Goal: Complete application form

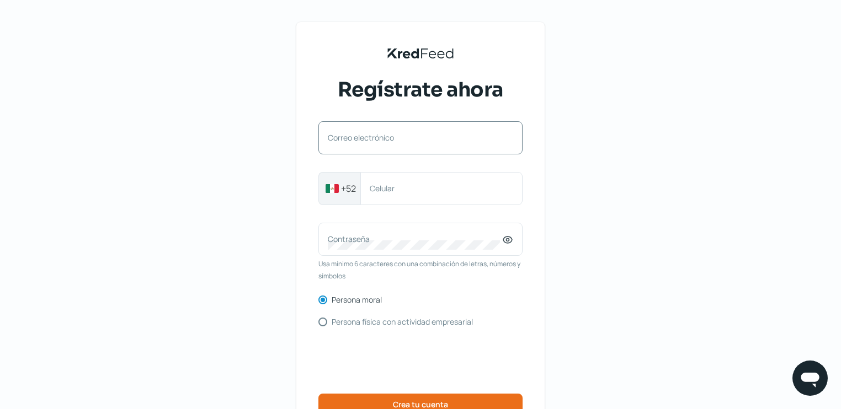
click at [328, 141] on div "Correo electrónico" at bounding box center [420, 137] width 204 height 33
type input "[EMAIL_ADDRESS][DOMAIN_NAME]"
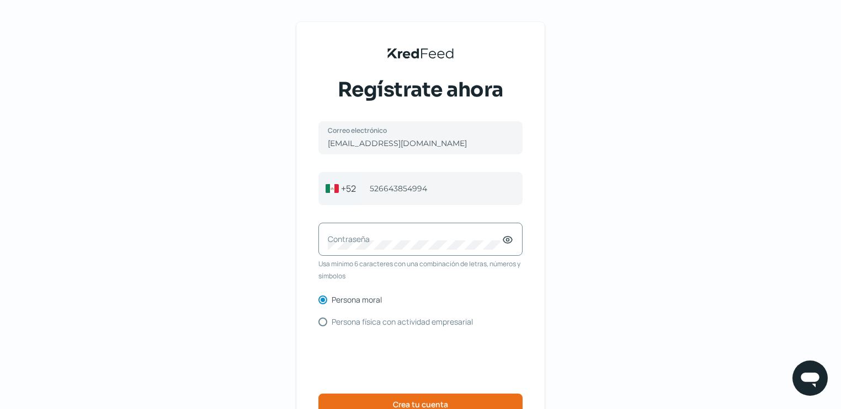
click at [351, 234] on label "Contraseña" at bounding box center [415, 239] width 174 height 10
click at [499, 250] on div "Contraseña" at bounding box center [420, 239] width 204 height 33
click at [508, 238] on icon at bounding box center [507, 239] width 11 height 11
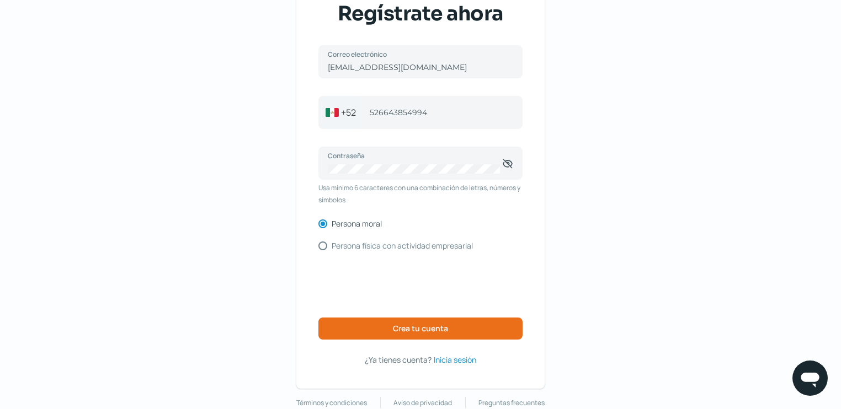
scroll to position [92, 0]
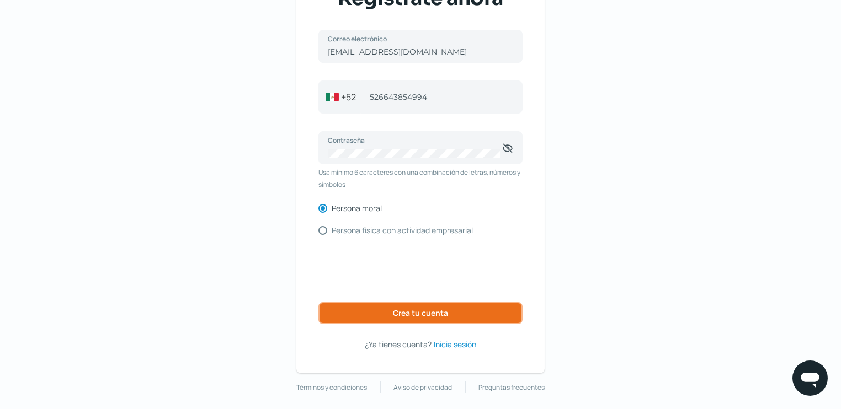
click at [397, 316] on span "Crea tu cuenta" at bounding box center [420, 313] width 55 height 8
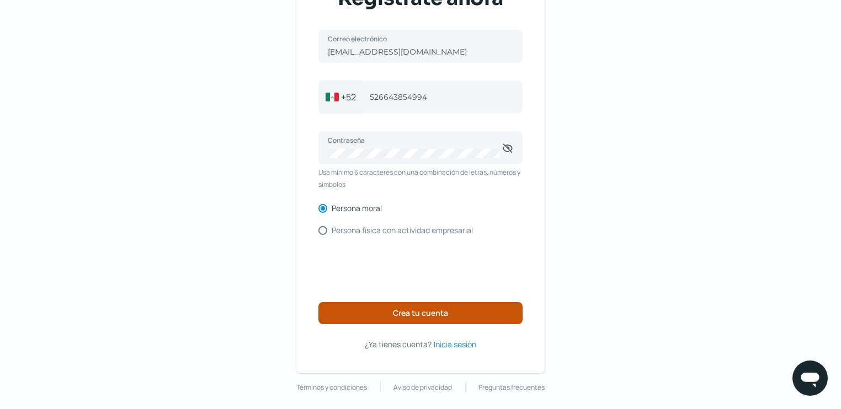
scroll to position [55, 0]
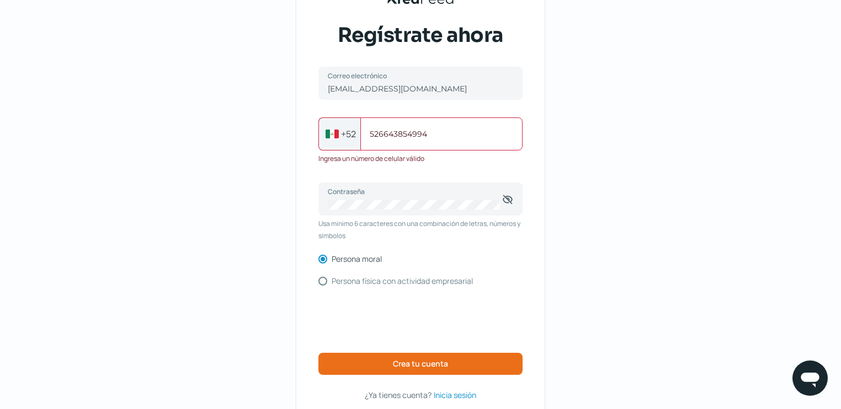
click at [378, 132] on input "526643854994" at bounding box center [441, 134] width 143 height 10
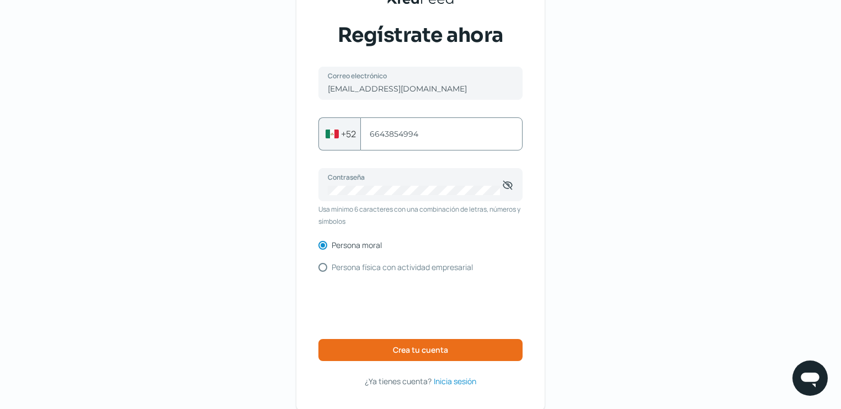
type input "6643854994"
click at [434, 354] on span "Crea tu cuenta" at bounding box center [420, 350] width 55 height 8
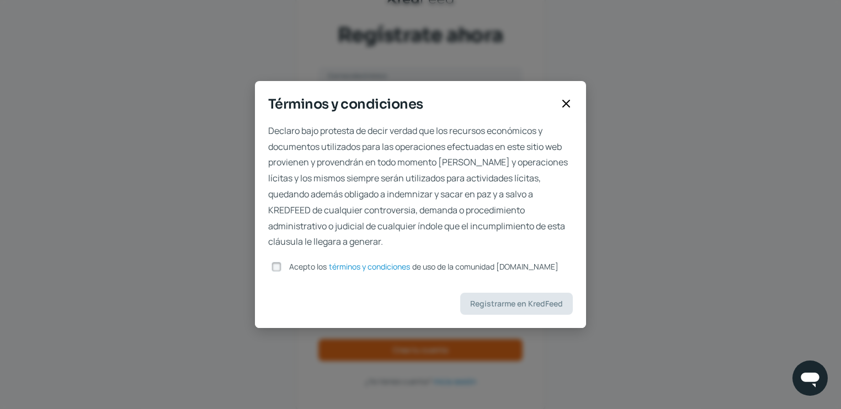
click at [280, 266] on input "Acepto los términos y condiciones de uso de la comunidad [DOMAIN_NAME]" at bounding box center [276, 267] width 10 height 10
checkbox input "true"
click at [488, 307] on span "Registrarme en KredFeed" at bounding box center [516, 304] width 93 height 8
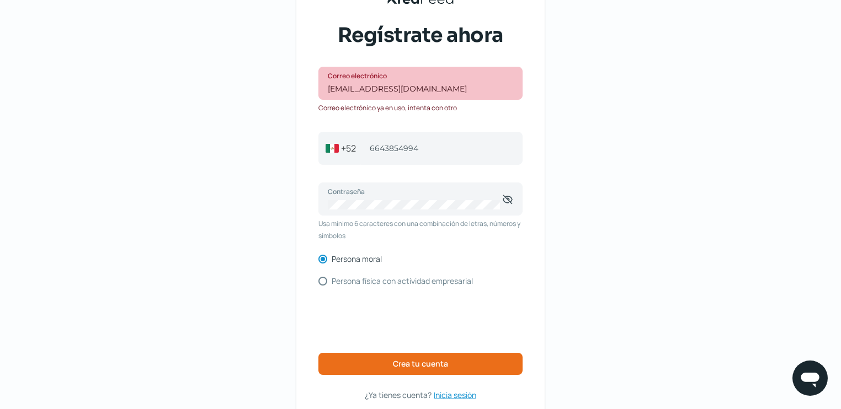
click at [455, 396] on span "Inicia sesión" at bounding box center [455, 395] width 42 height 14
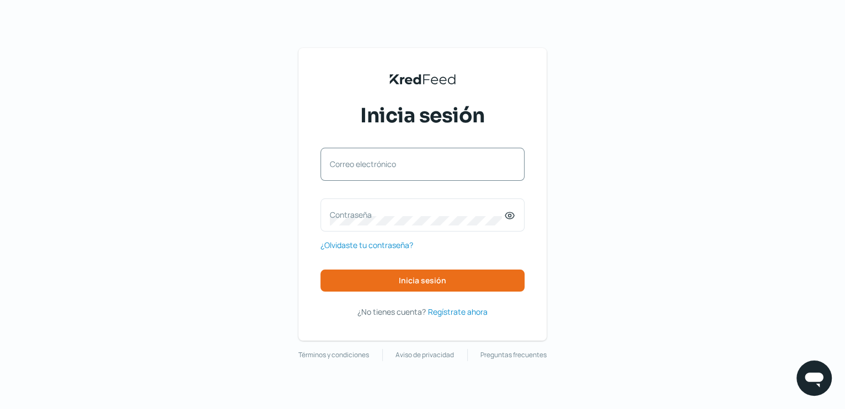
click at [330, 162] on label "Correo electrónico" at bounding box center [417, 164] width 174 height 10
click at [330, 165] on input "Correo electrónico" at bounding box center [422, 170] width 185 height 10
type input "[EMAIL_ADDRESS][DOMAIN_NAME]"
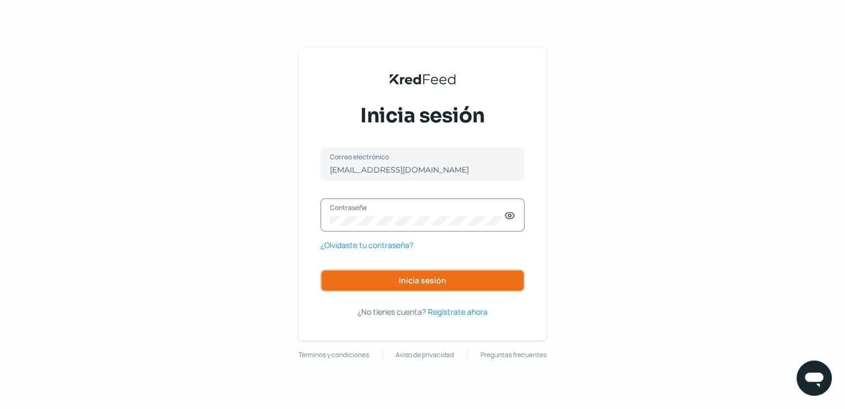
click at [378, 282] on button "Inicia sesión" at bounding box center [422, 281] width 204 height 22
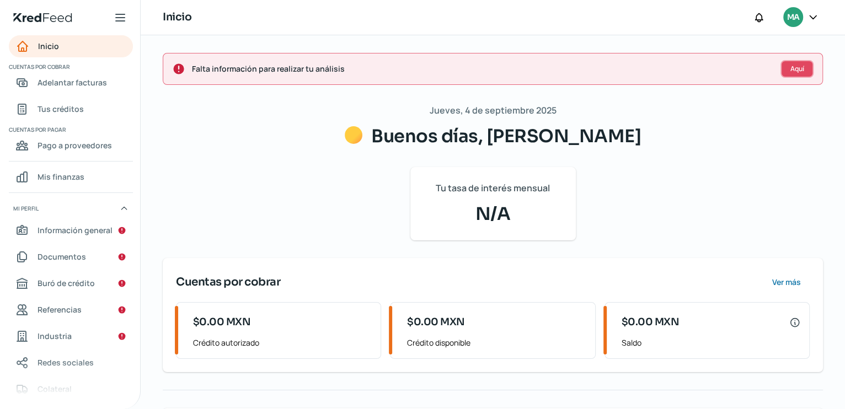
click at [790, 67] on span "Aquí" at bounding box center [797, 69] width 14 height 7
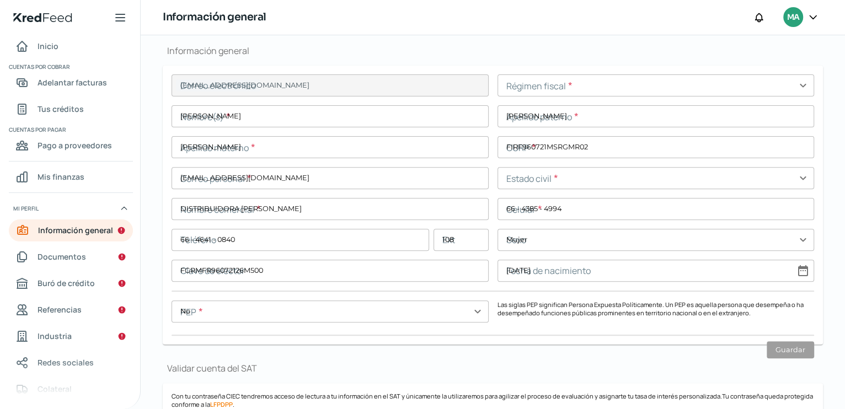
type input "66552472-3a84-4ba9-a723-5202aa2dc90e-officialIdFront.jpg"
type input "66552472-3a84-4ba9-a723-5202aa2dc90e-officialIdBack.jpg"
type input "[EMAIL_ADDRESS][DOMAIN_NAME]"
type input "DISTRIBUIDORA [PERSON_NAME]"
type input "66 - 4385 - 4994"
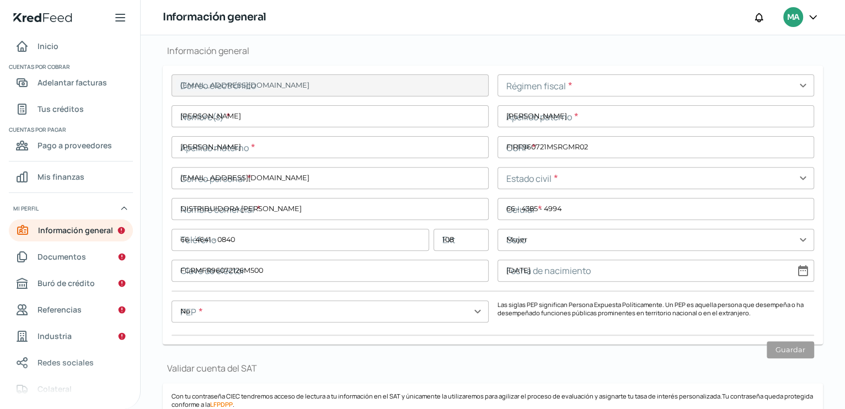
type input "66 - 4641 - 0840"
type input "108"
type input "DOF210427IV8"
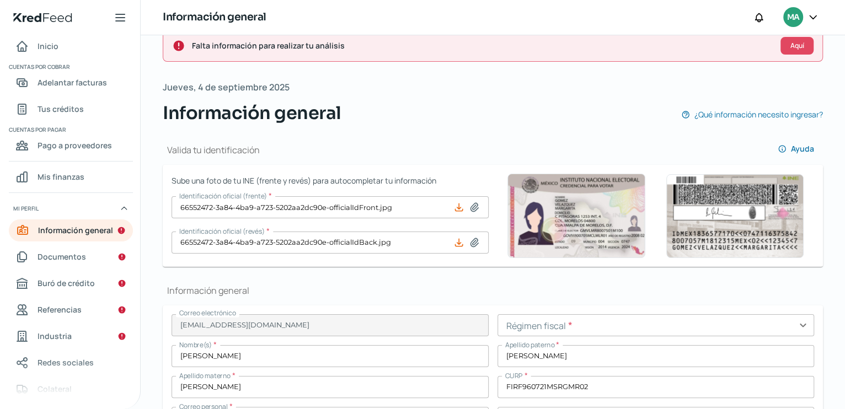
scroll to position [15, 0]
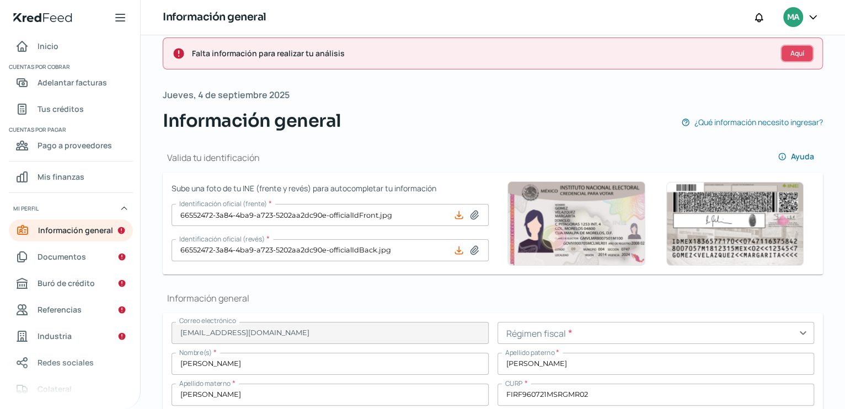
click at [792, 50] on span "Aquí" at bounding box center [797, 53] width 14 height 7
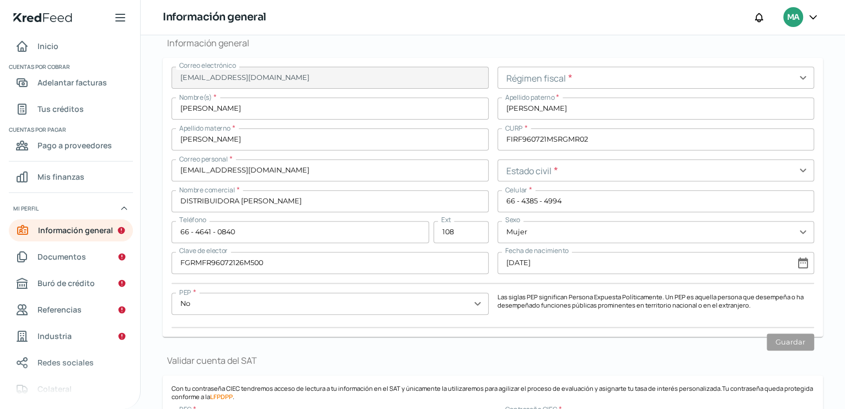
scroll to position [272, 0]
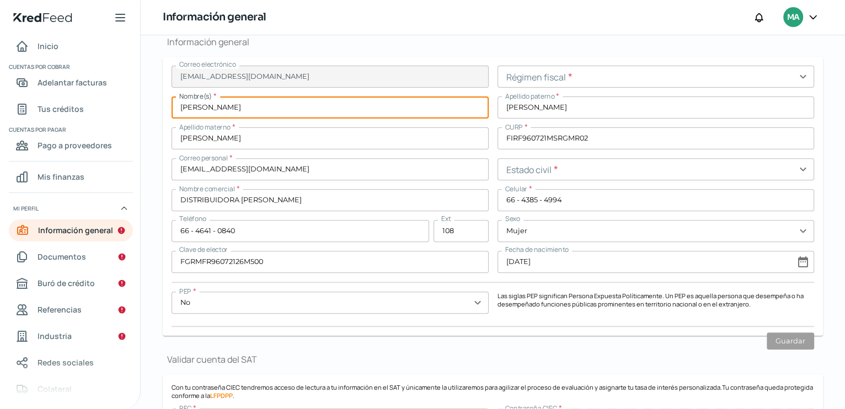
click at [248, 111] on input "[PERSON_NAME]" at bounding box center [330, 108] width 317 height 22
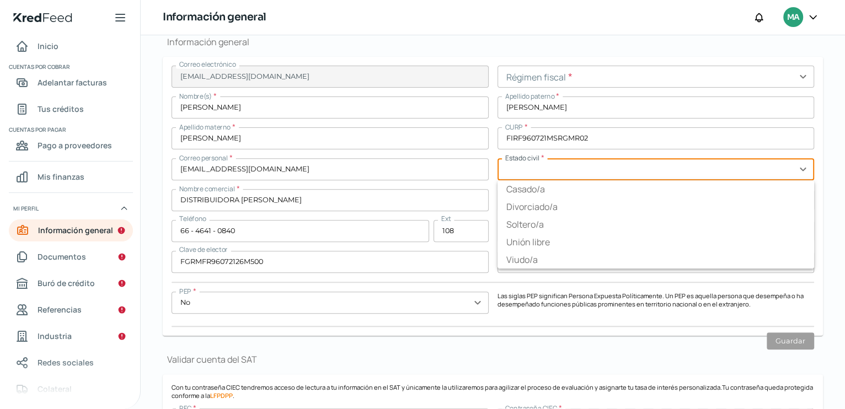
click at [799, 166] on input "text" at bounding box center [656, 169] width 317 height 22
type input "Soltero/a"
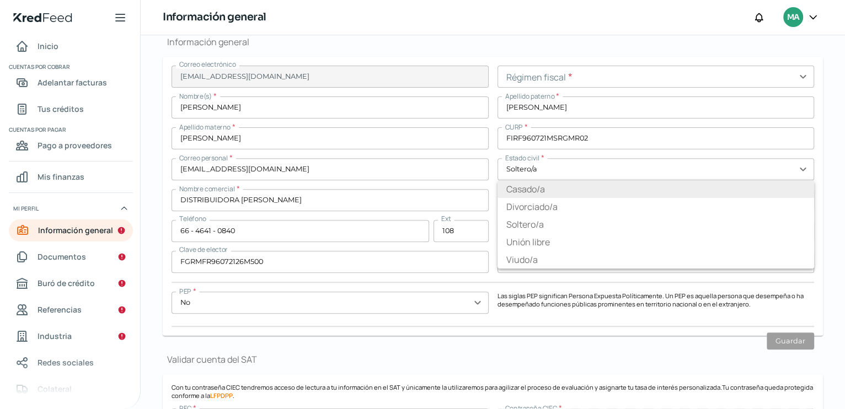
click at [526, 193] on ul "Casado/a Divorciado/[PERSON_NAME]/a Unión libre Viudo/a" at bounding box center [656, 224] width 317 height 88
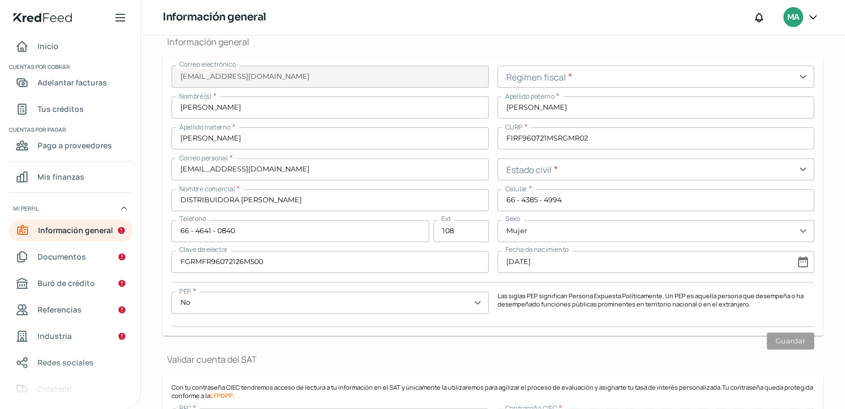
click at [797, 169] on input "text" at bounding box center [656, 169] width 317 height 22
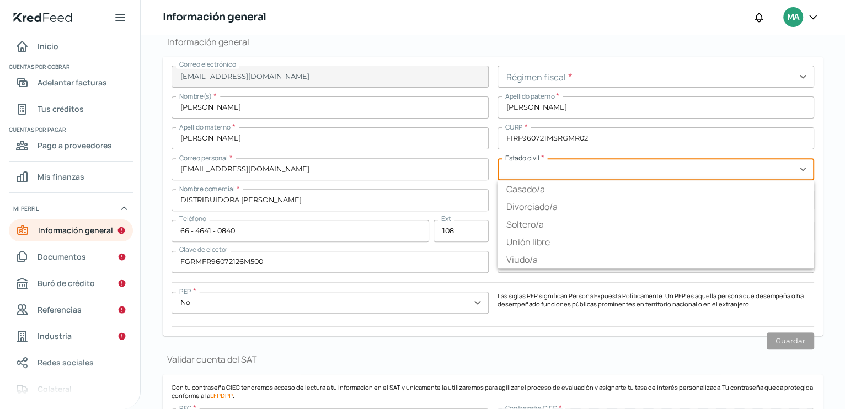
type input "Soltero/a"
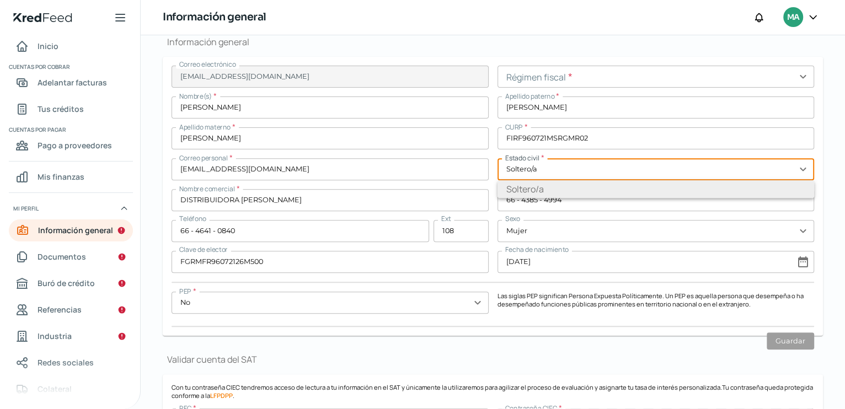
click at [517, 192] on ul "Soltero/a" at bounding box center [656, 189] width 317 height 18
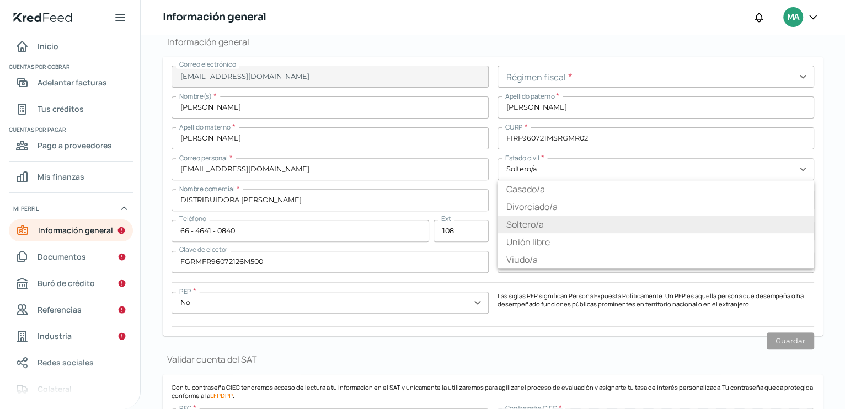
click at [533, 222] on li "Soltero/a" at bounding box center [656, 225] width 317 height 18
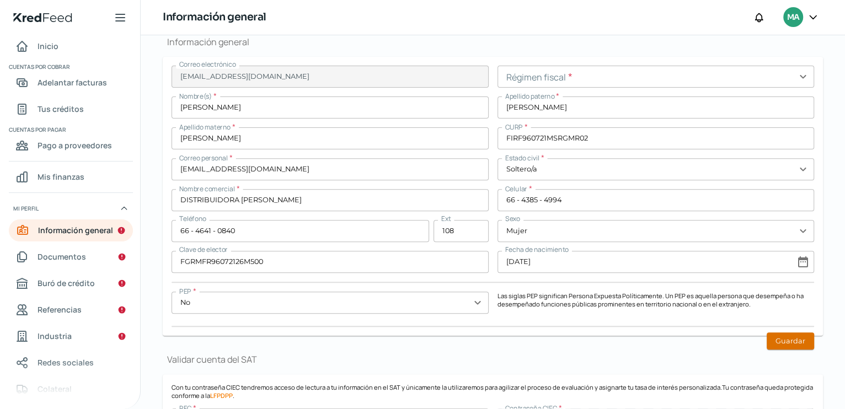
click at [787, 344] on button "Guardar" at bounding box center [790, 341] width 47 height 17
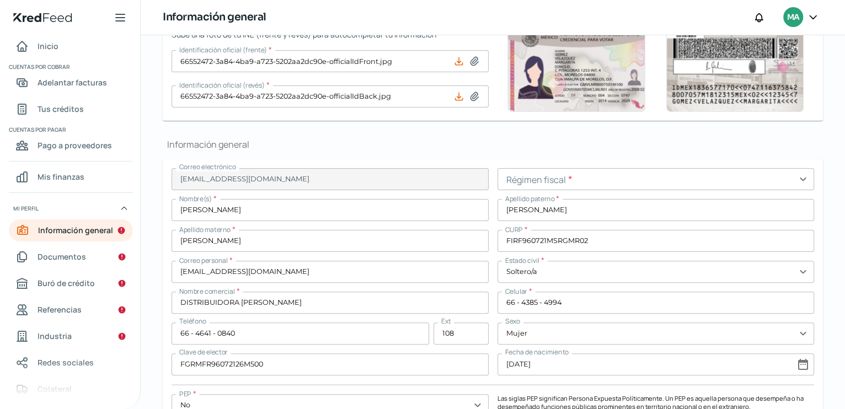
scroll to position [0, 0]
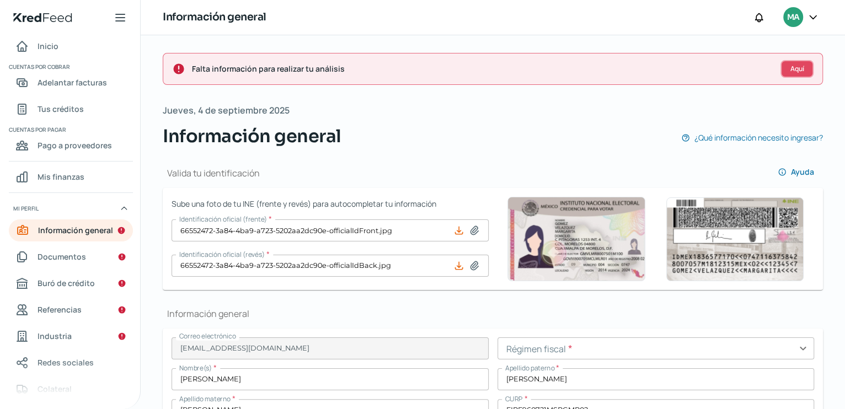
click at [803, 66] on button "Aquí" at bounding box center [797, 69] width 33 height 18
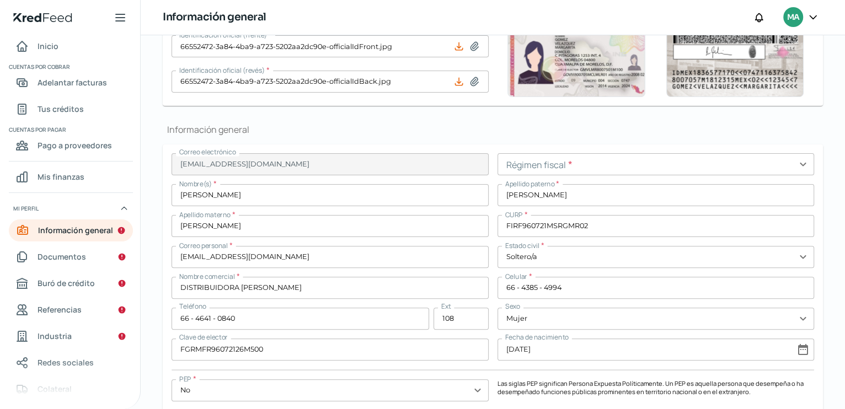
scroll to position [191, 0]
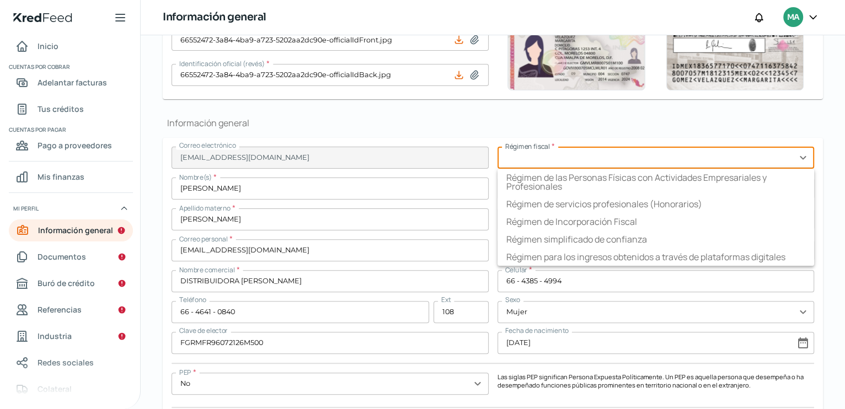
click at [799, 158] on input "text" at bounding box center [656, 158] width 317 height 22
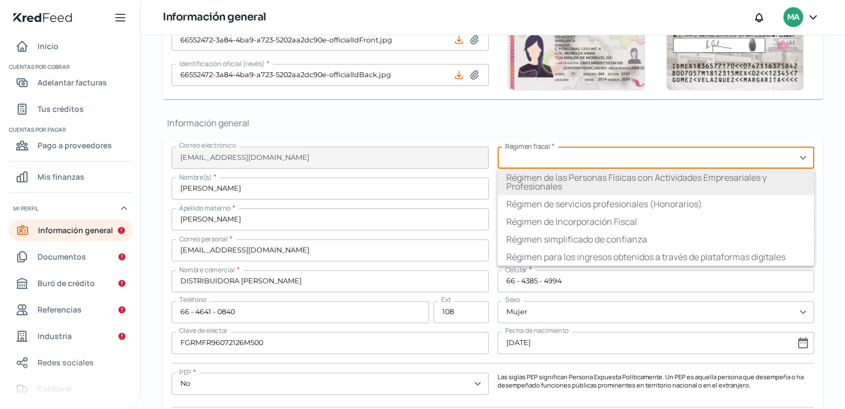
click at [605, 183] on li "Régimen de las Personas Físicas con Actividades Empresariales y Profesionales" at bounding box center [656, 182] width 317 height 26
type input "Régimen de las Personas Físicas con Actividades Empresariales y Profesionales"
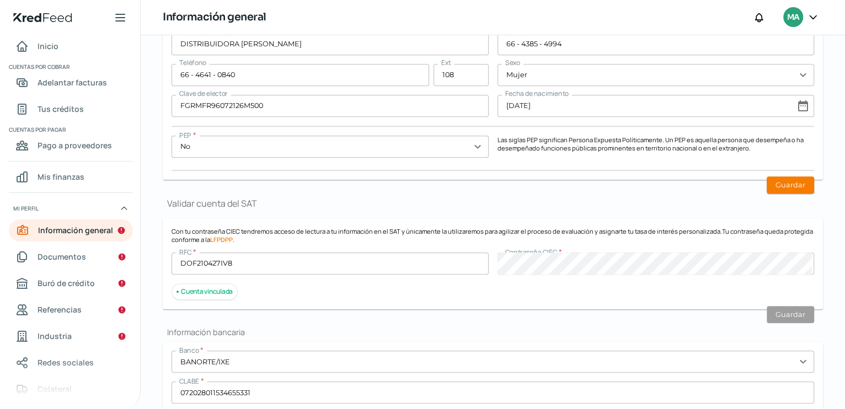
scroll to position [421, 0]
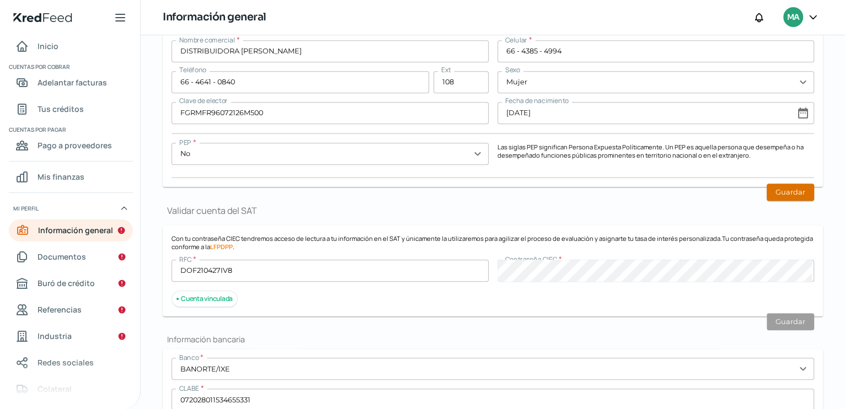
click at [783, 189] on button "Guardar" at bounding box center [790, 192] width 47 height 17
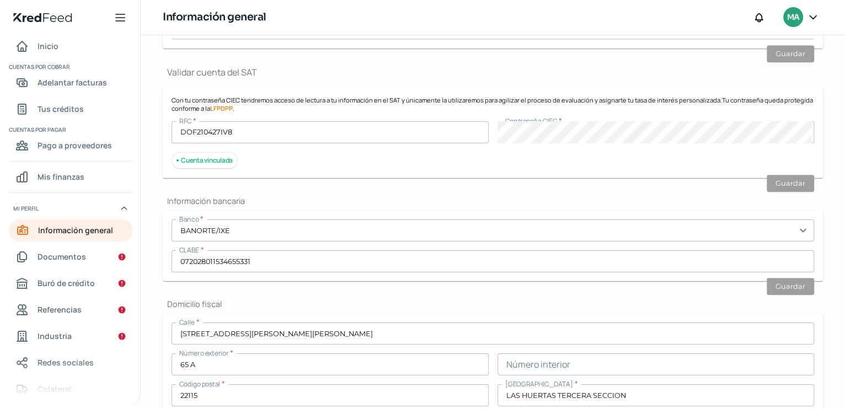
scroll to position [551, 0]
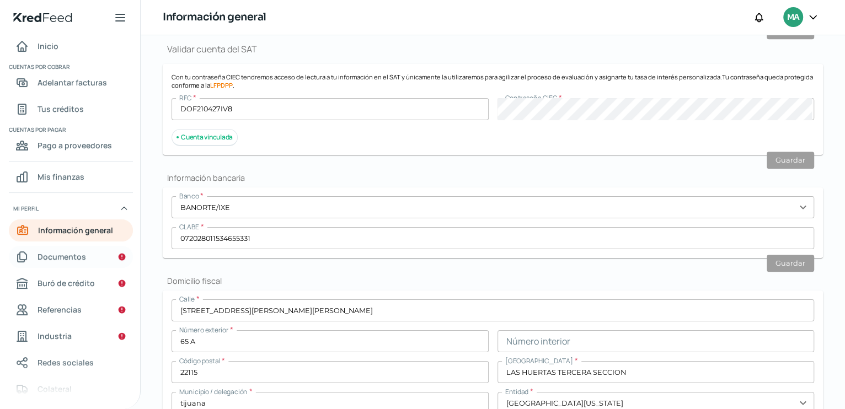
click at [56, 256] on span "Documentos" at bounding box center [62, 257] width 49 height 14
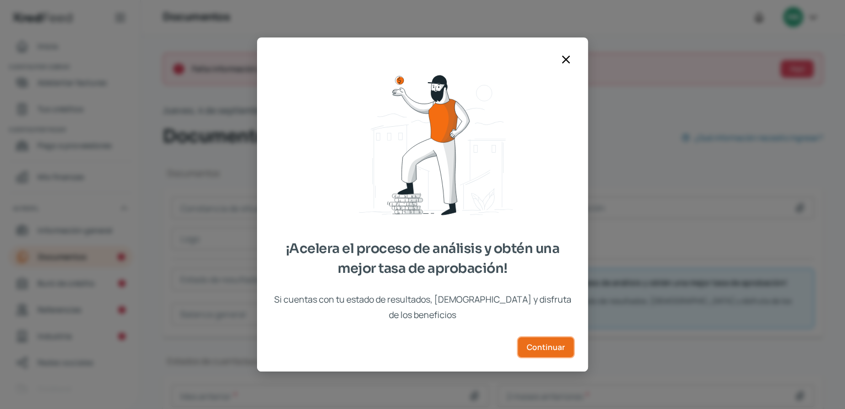
click at [549, 344] on span "Continuar" at bounding box center [546, 348] width 38 height 8
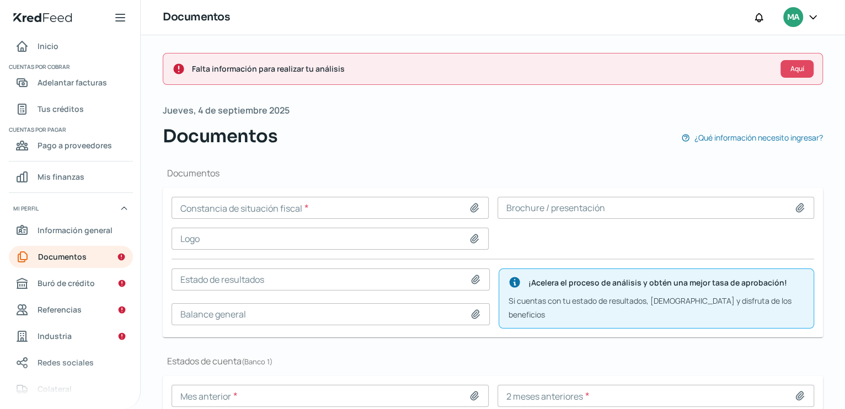
click at [471, 211] on icon at bounding box center [474, 207] width 11 height 11
type input "C:\fakepath\CONSTANCIA [DATE].pdf"
type input "CONSTANCIA [DATE].pdf"
